Goal: Navigation & Orientation: Go to known website

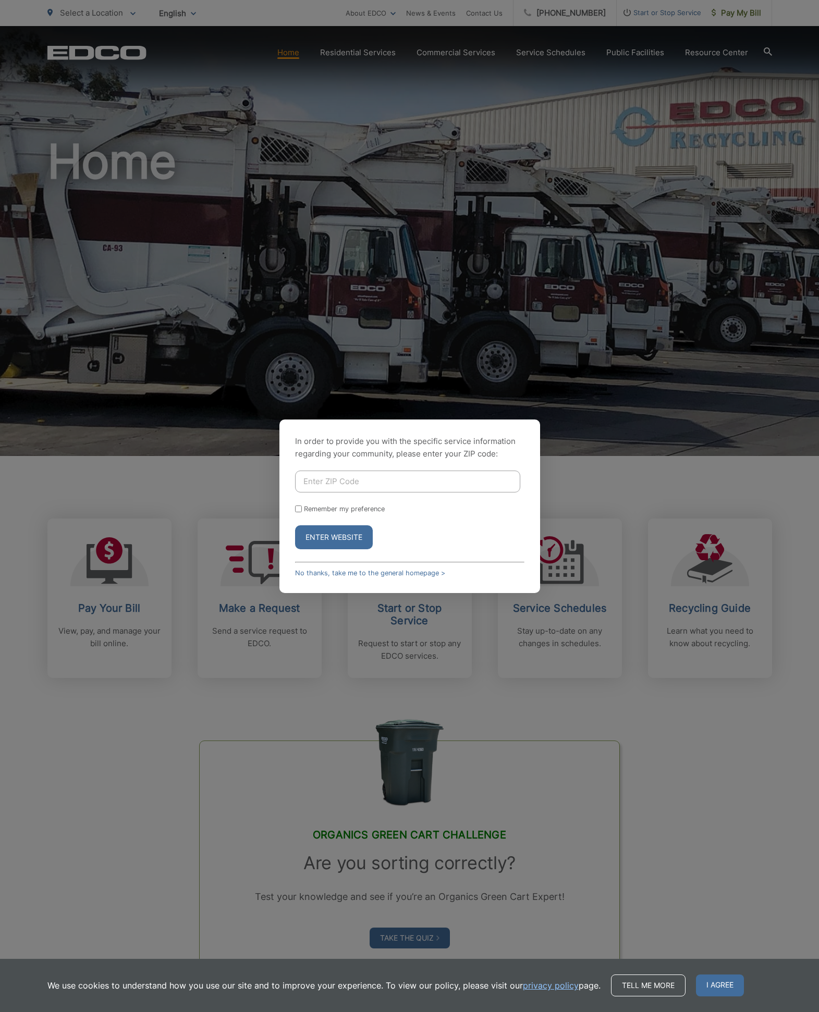
click at [323, 491] on input "Enter ZIP Code" at bounding box center [407, 482] width 225 height 22
type input "92084"
click at [352, 540] on button "Enter Website" at bounding box center [334, 537] width 78 height 24
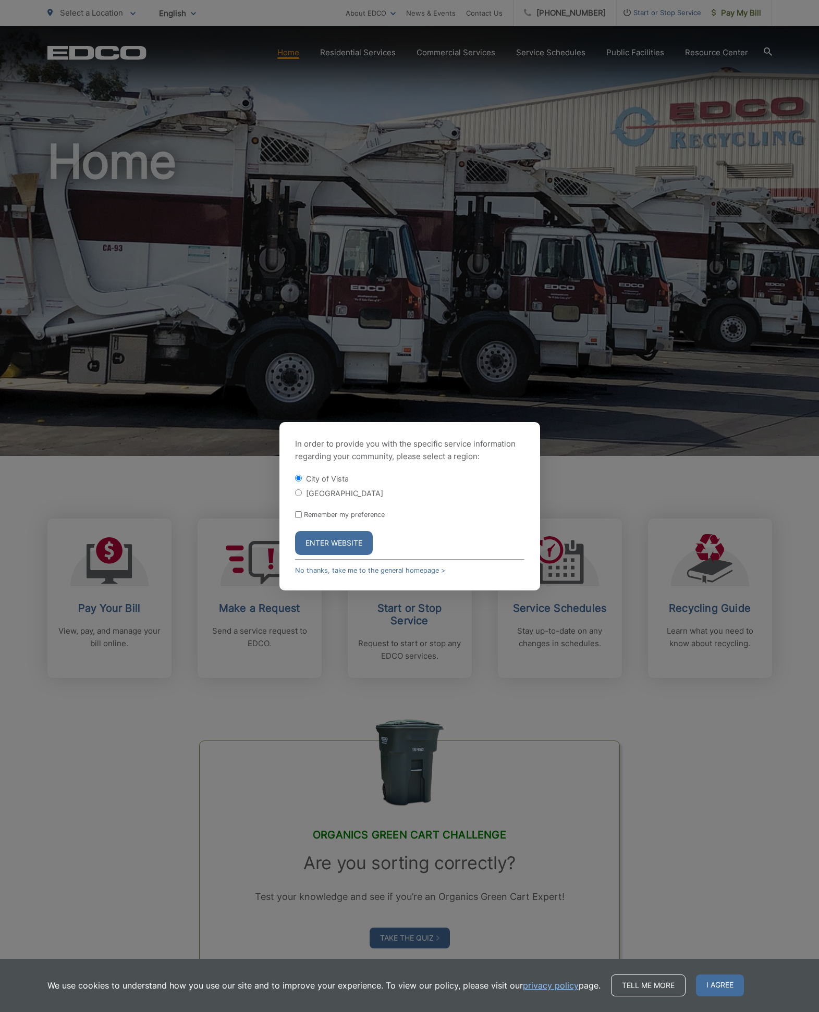
click at [325, 543] on button "Enter Website" at bounding box center [334, 543] width 78 height 24
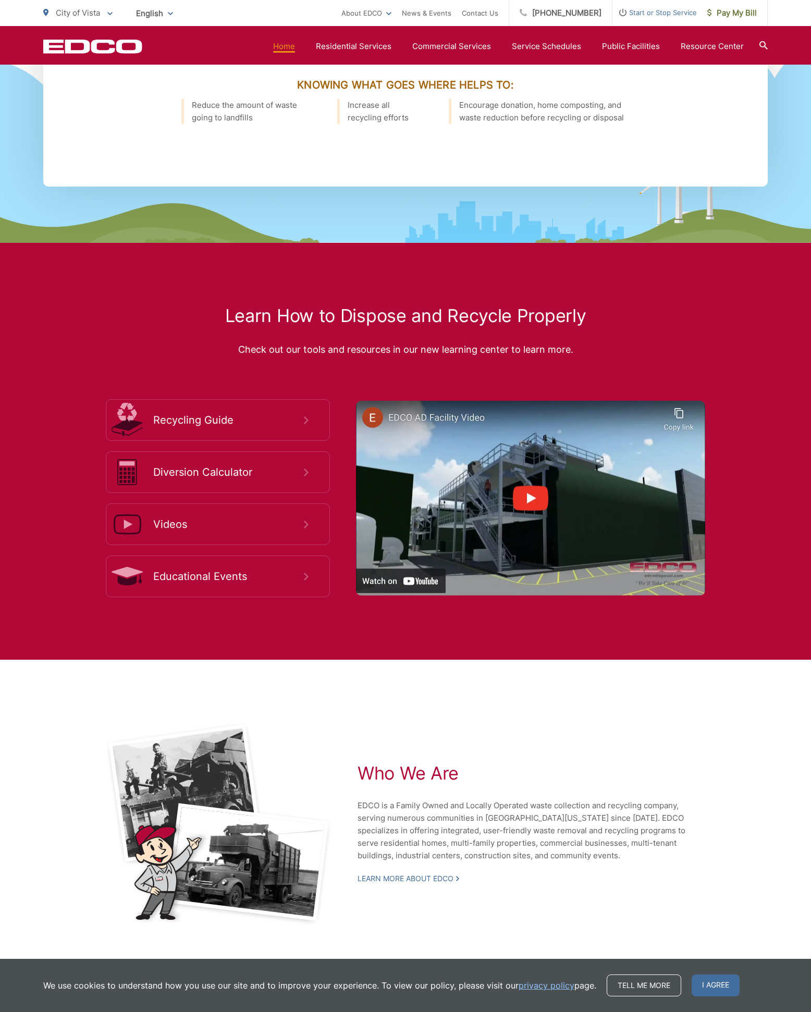
scroll to position [1141, 0]
